Goal: Find specific page/section: Find specific page/section

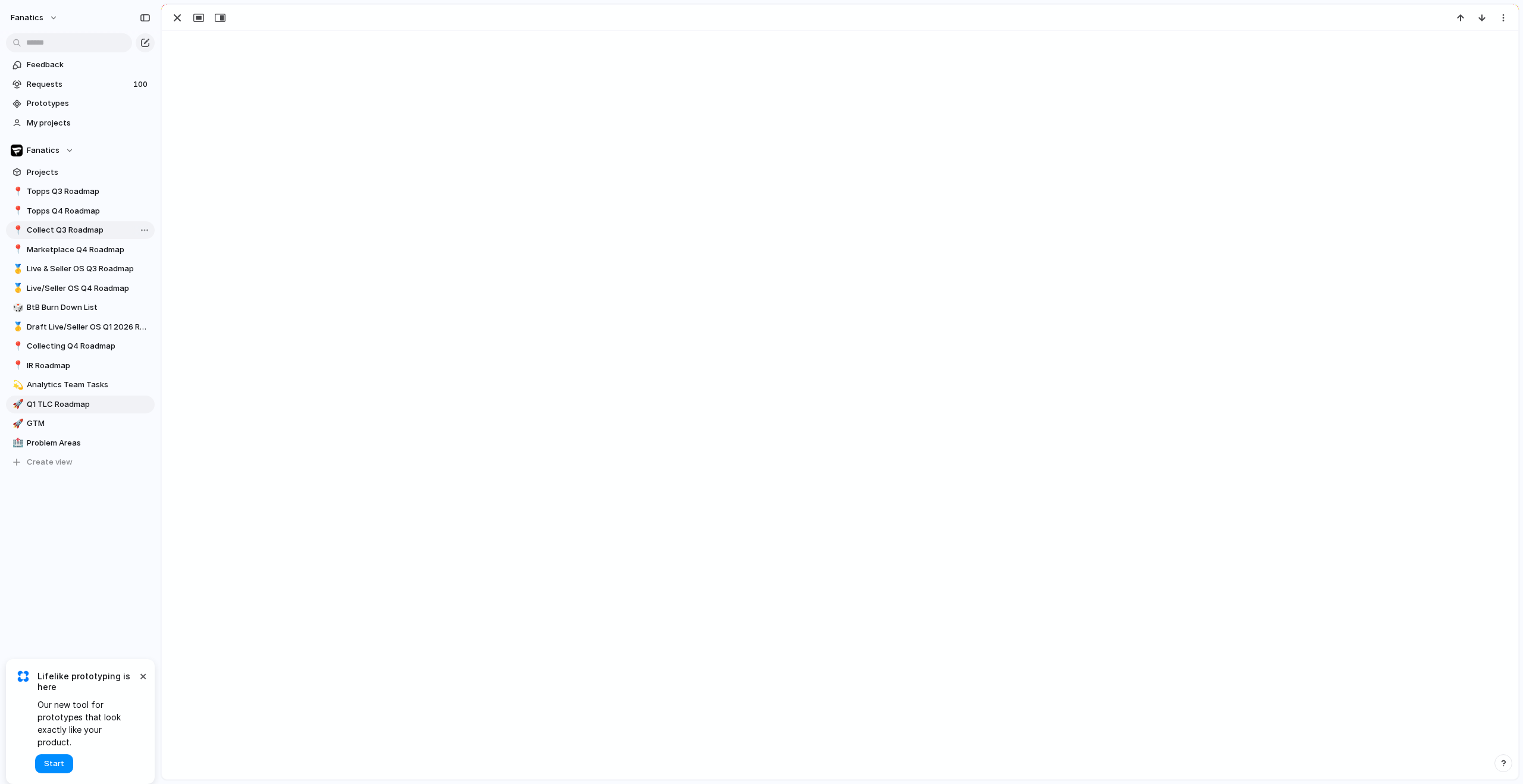
click at [70, 229] on span "Collect Q3 Roadmap" at bounding box center [88, 230] width 123 height 12
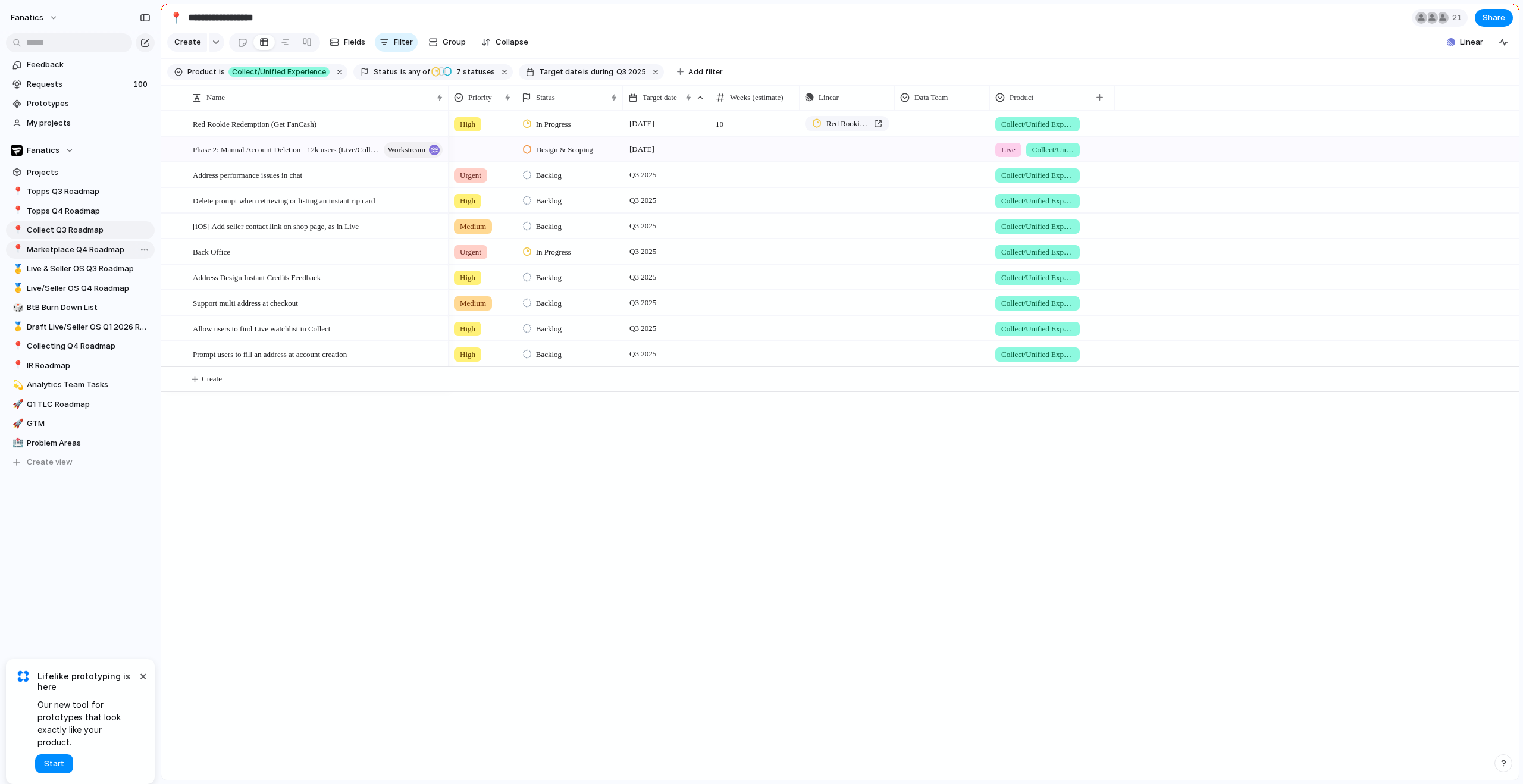
click at [64, 250] on span "Marketplace Q4 Roadmap" at bounding box center [88, 250] width 123 height 12
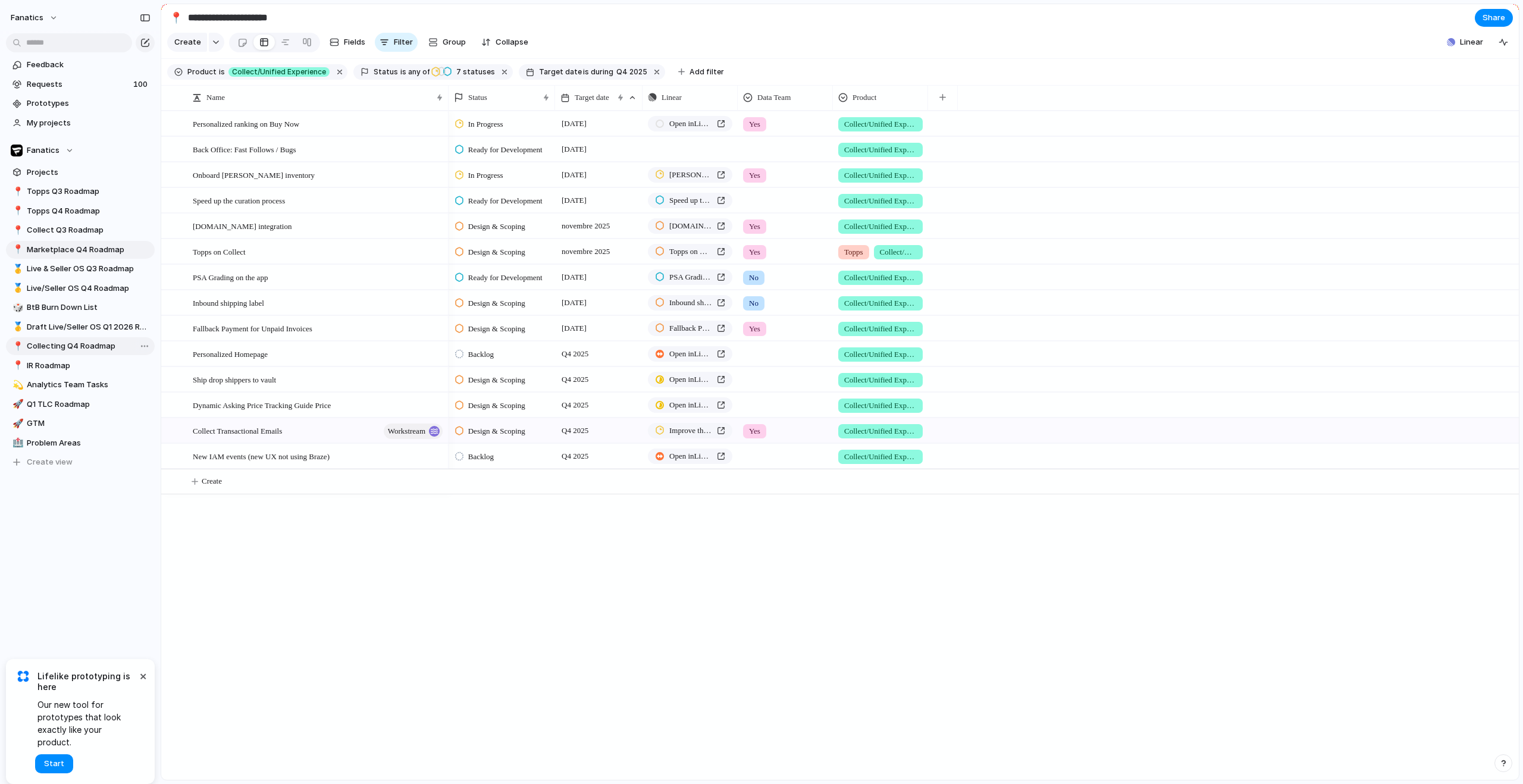
click at [87, 351] on span "Collecting Q4 Roadmap" at bounding box center [88, 346] width 123 height 12
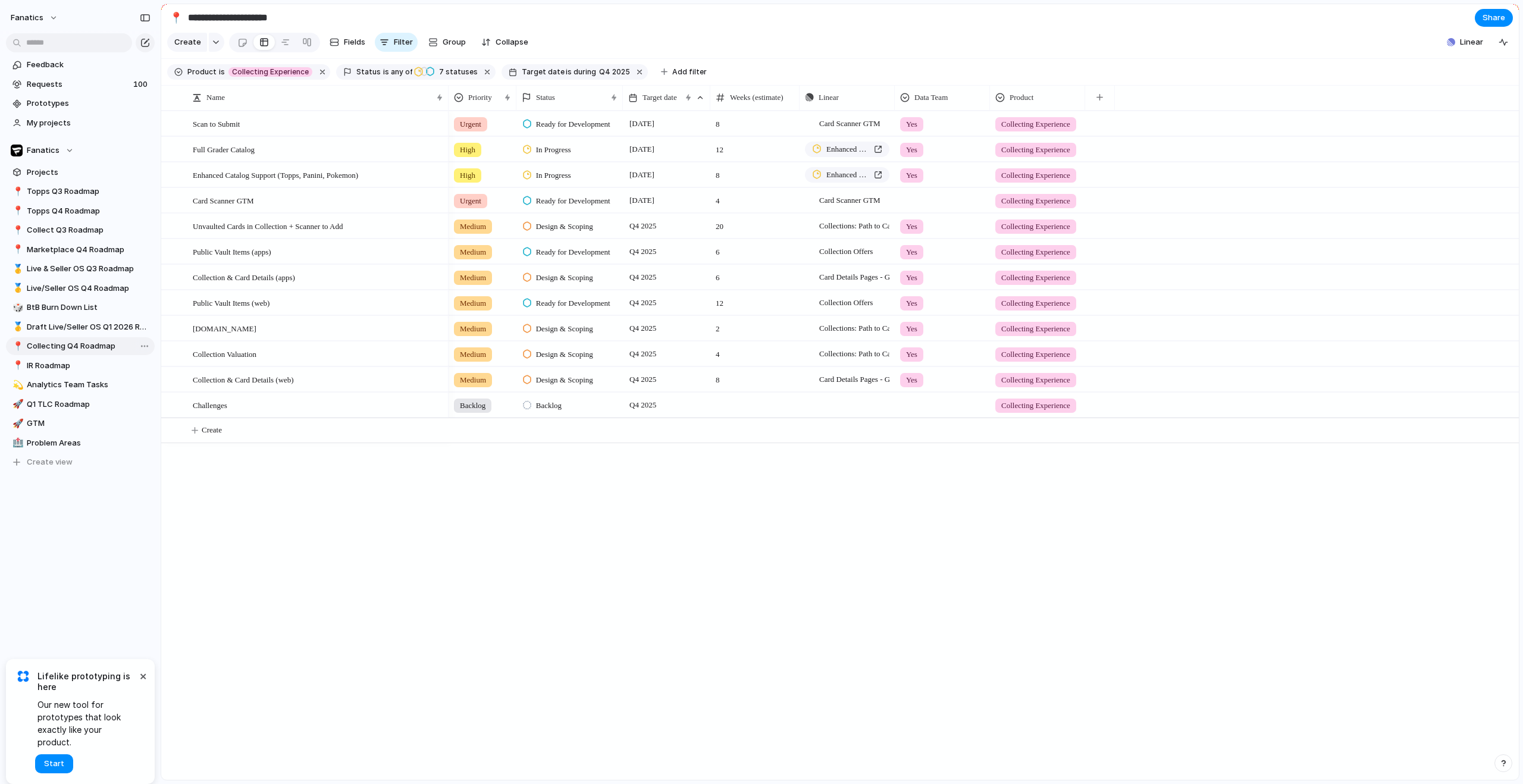
type input "**********"
